Goal: Transaction & Acquisition: Purchase product/service

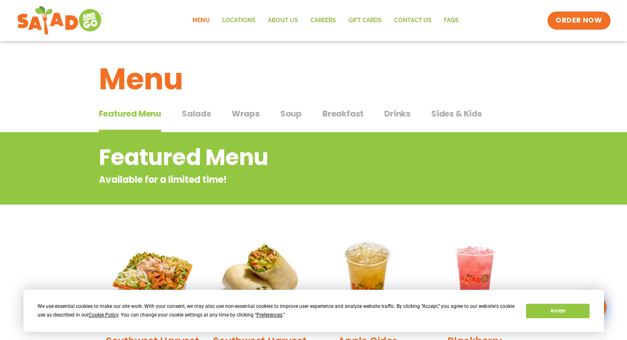
click at [248, 116] on span "Wraps" at bounding box center [246, 114] width 28 height 12
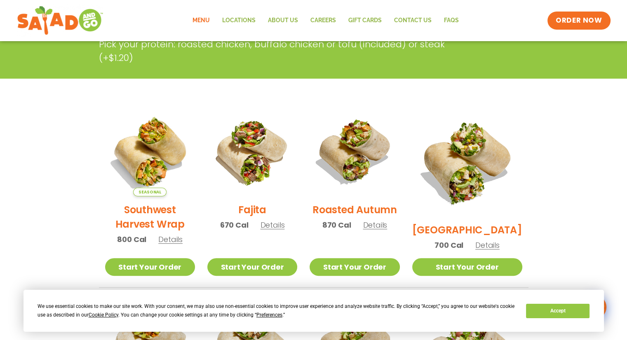
scroll to position [158, 0]
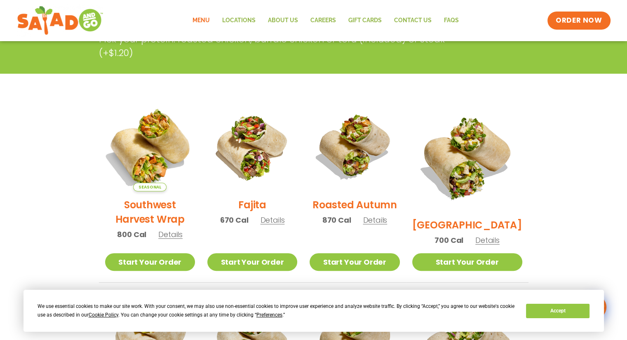
click at [164, 154] on img at bounding box center [149, 146] width 105 height 105
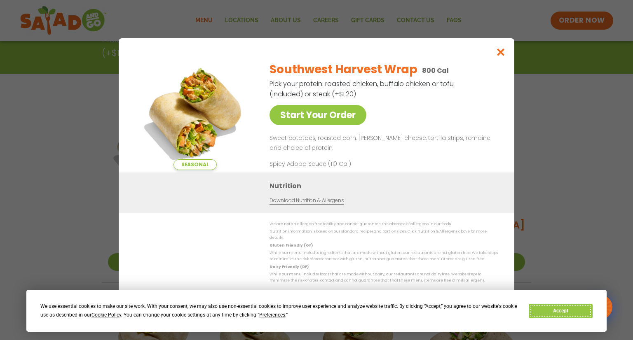
click at [539, 310] on button "Accept" at bounding box center [560, 311] width 63 height 14
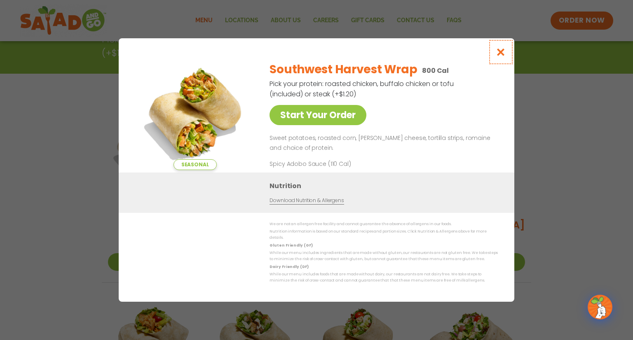
click at [500, 56] on icon "Close modal" at bounding box center [501, 52] width 10 height 9
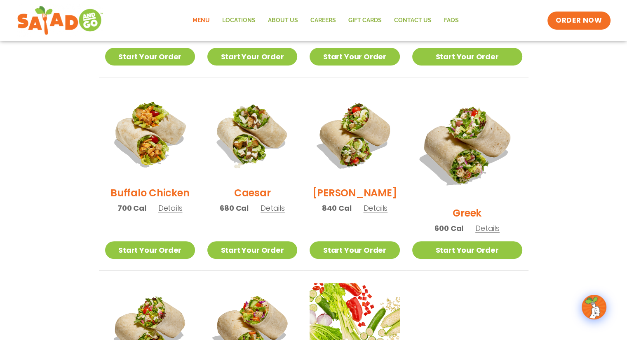
scroll to position [364, 0]
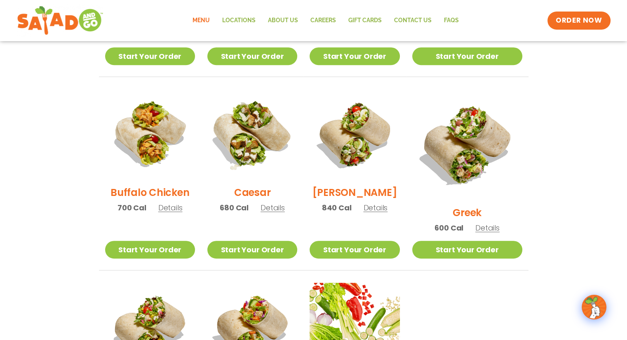
click at [255, 149] on img at bounding box center [251, 134] width 105 height 105
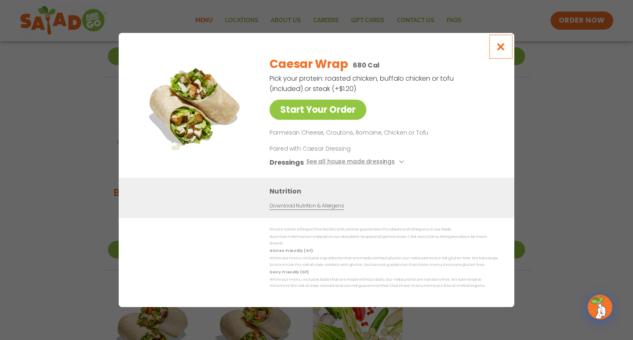
click at [501, 49] on icon "Close modal" at bounding box center [501, 46] width 10 height 9
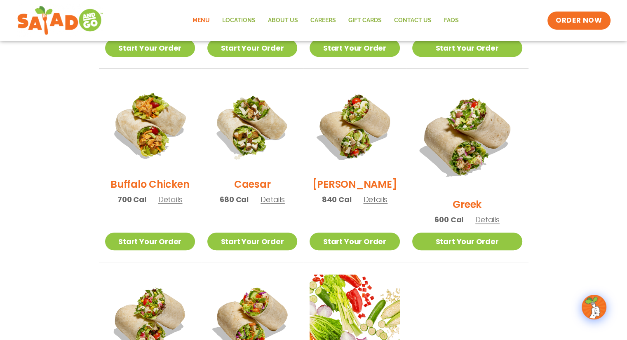
scroll to position [372, 0]
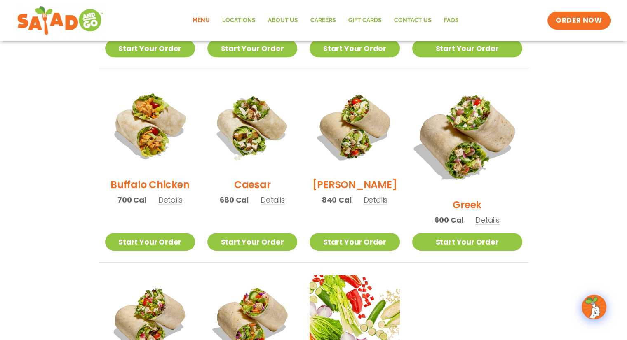
click at [480, 162] on img at bounding box center [466, 136] width 129 height 129
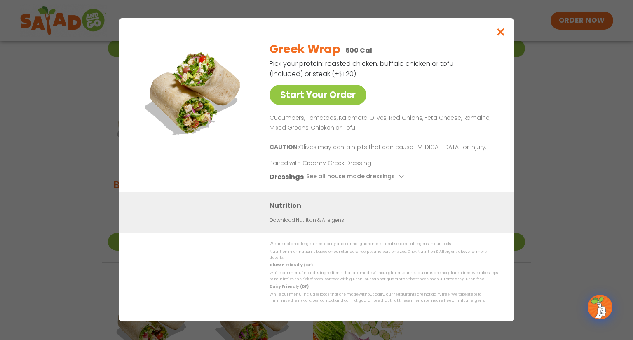
click at [526, 167] on div "Start Your Order Greek Wrap 600 Cal Pick your protein: roasted chicken, buffalo…" at bounding box center [316, 170] width 633 height 340
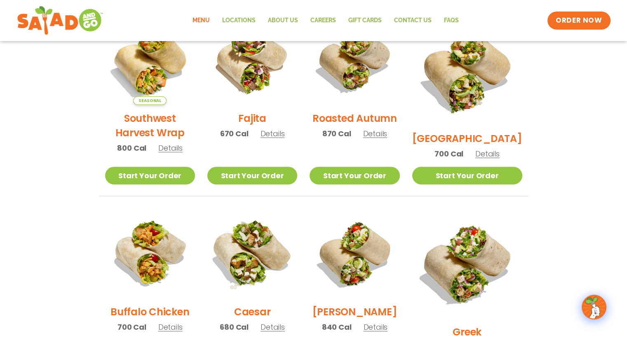
scroll to position [283, 0]
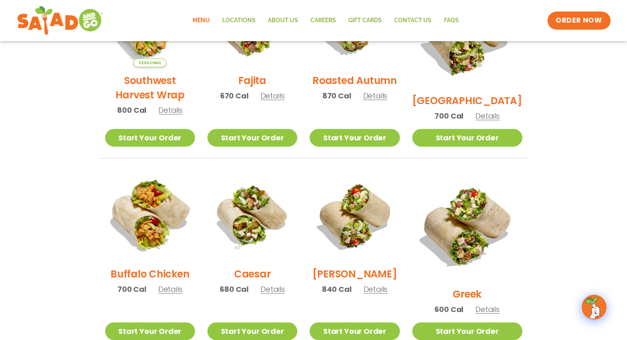
click at [176, 206] on img at bounding box center [149, 215] width 105 height 105
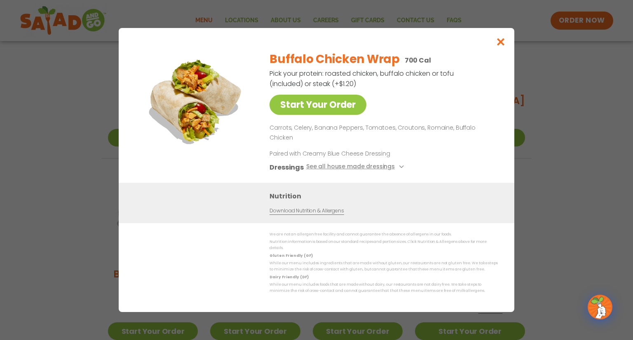
click at [79, 158] on div "Start Your Order Buffalo Chicken Wrap 700 Cal Pick your protein: roasted chicke…" at bounding box center [316, 170] width 633 height 340
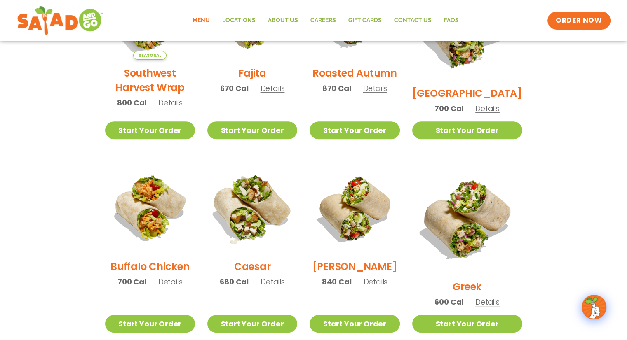
scroll to position [289, 0]
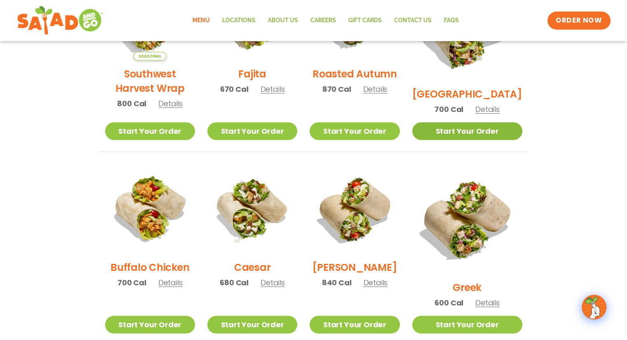
click at [464, 126] on link "Start Your Order" at bounding box center [467, 131] width 110 height 18
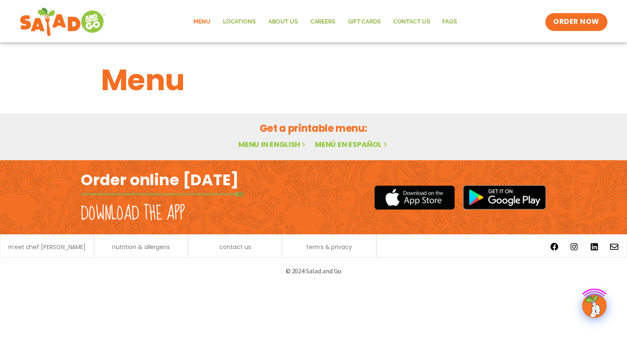
scroll to position [289, 0]
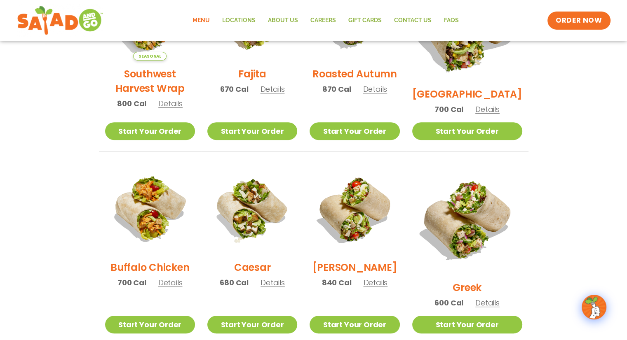
click at [466, 52] on img at bounding box center [466, 25] width 129 height 129
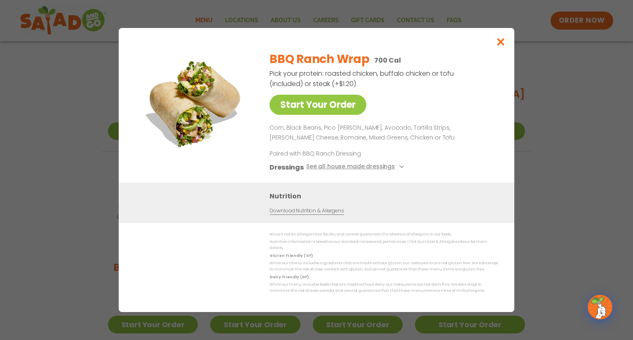
click at [557, 176] on div "Start Your Order BBQ Ranch Wrap 700 Cal Pick your protein: roasted chicken, buf…" at bounding box center [316, 170] width 633 height 340
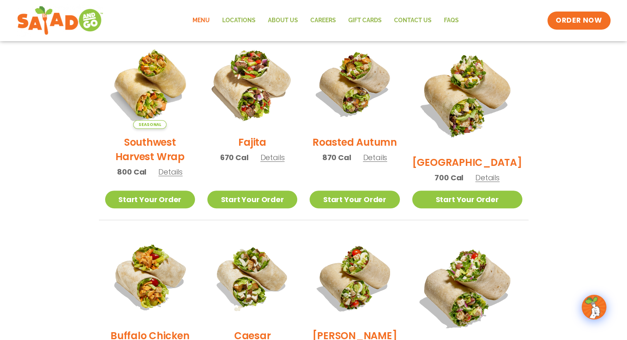
scroll to position [221, 0]
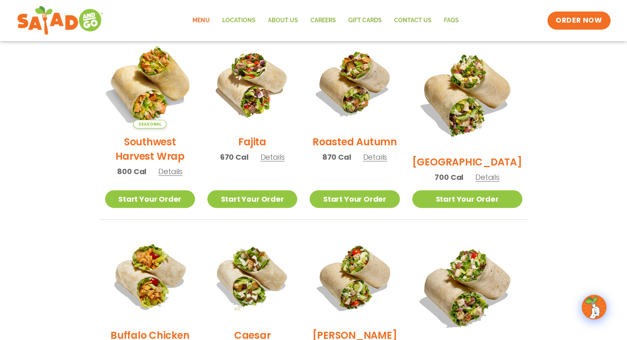
click at [126, 88] on img at bounding box center [149, 83] width 105 height 105
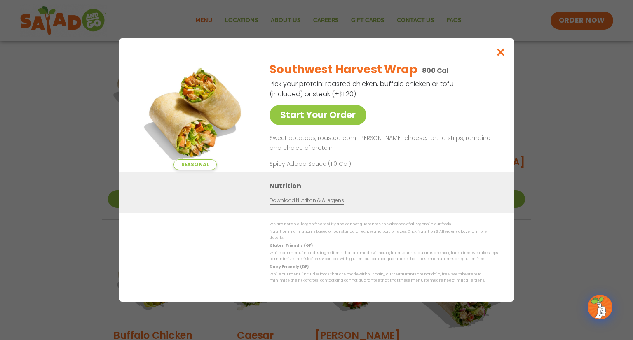
click at [115, 140] on div "Seasonal Start Your Order Southwest Harvest Wrap 800 Cal Pick your protein: roa…" at bounding box center [316, 170] width 633 height 340
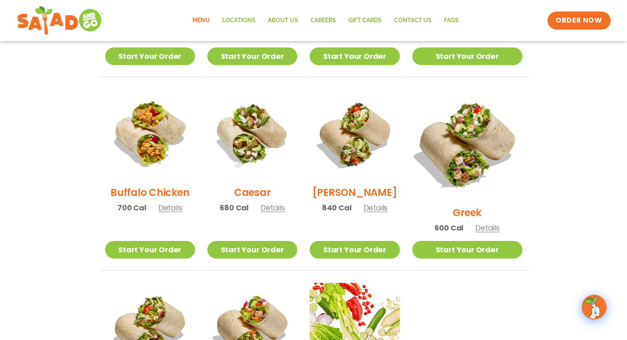
scroll to position [367, 0]
